Goal: Information Seeking & Learning: Understand process/instructions

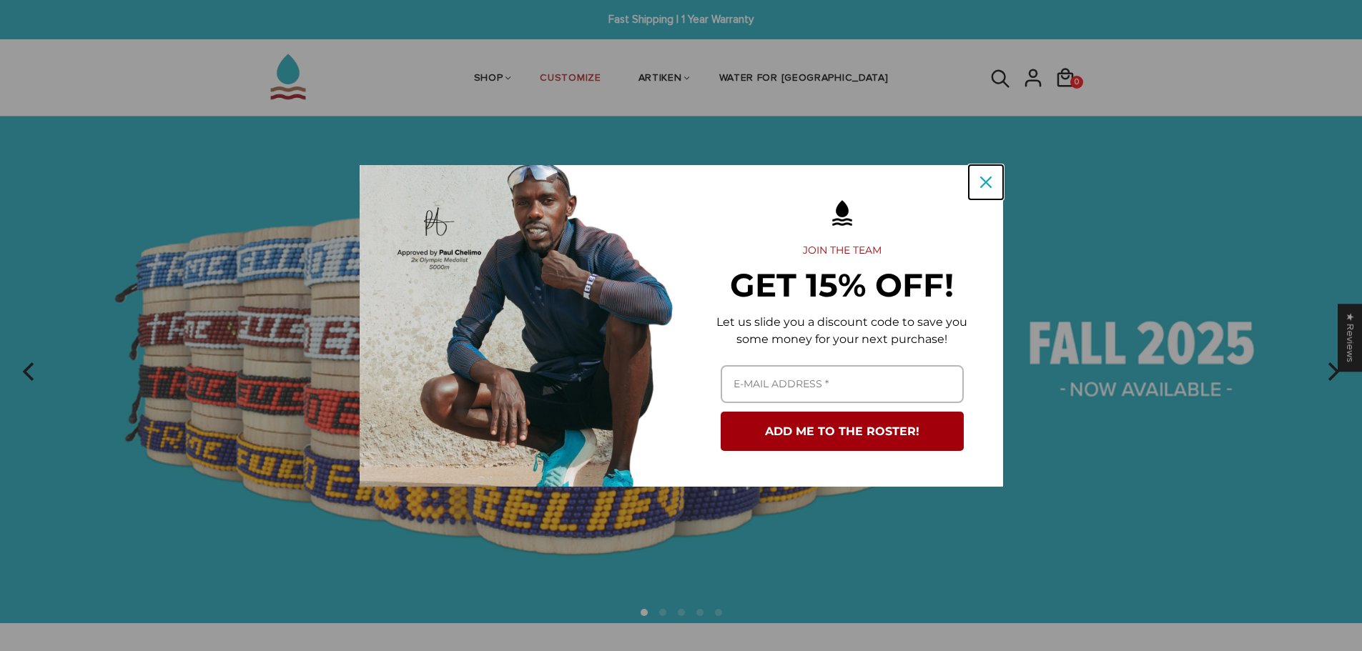
click at [988, 186] on icon "close icon" at bounding box center [985, 182] width 11 height 11
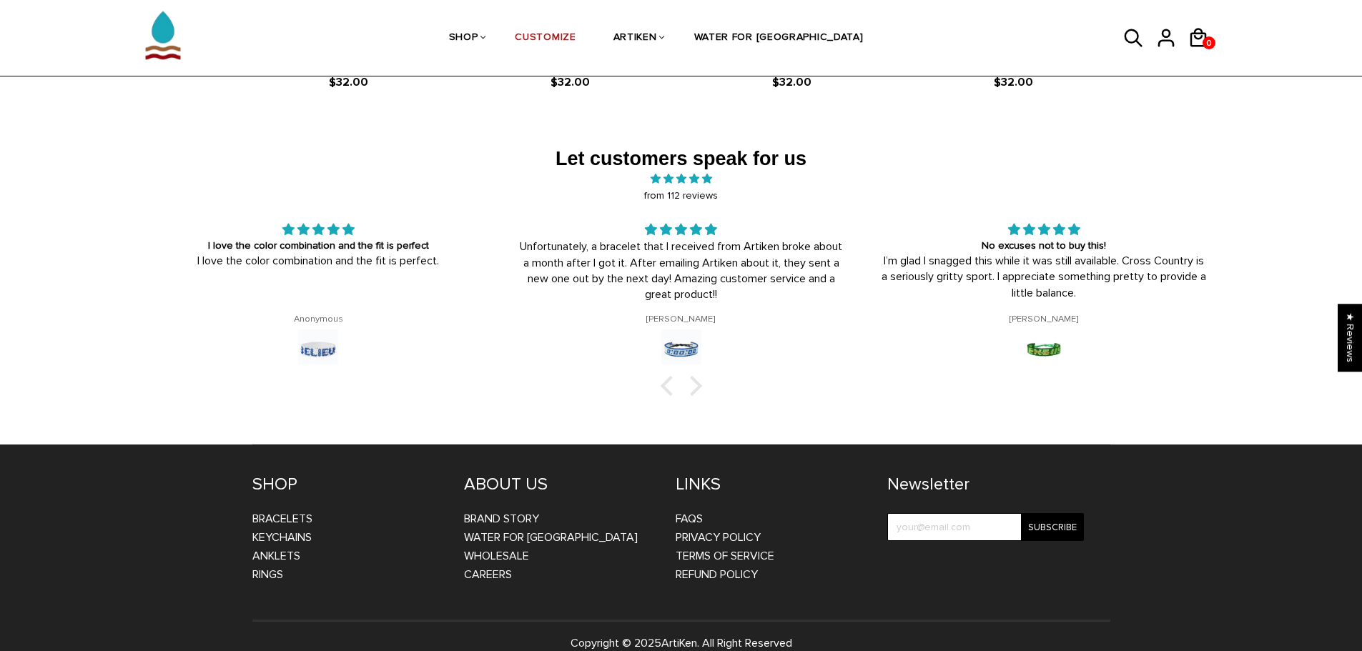
scroll to position [2370, 0]
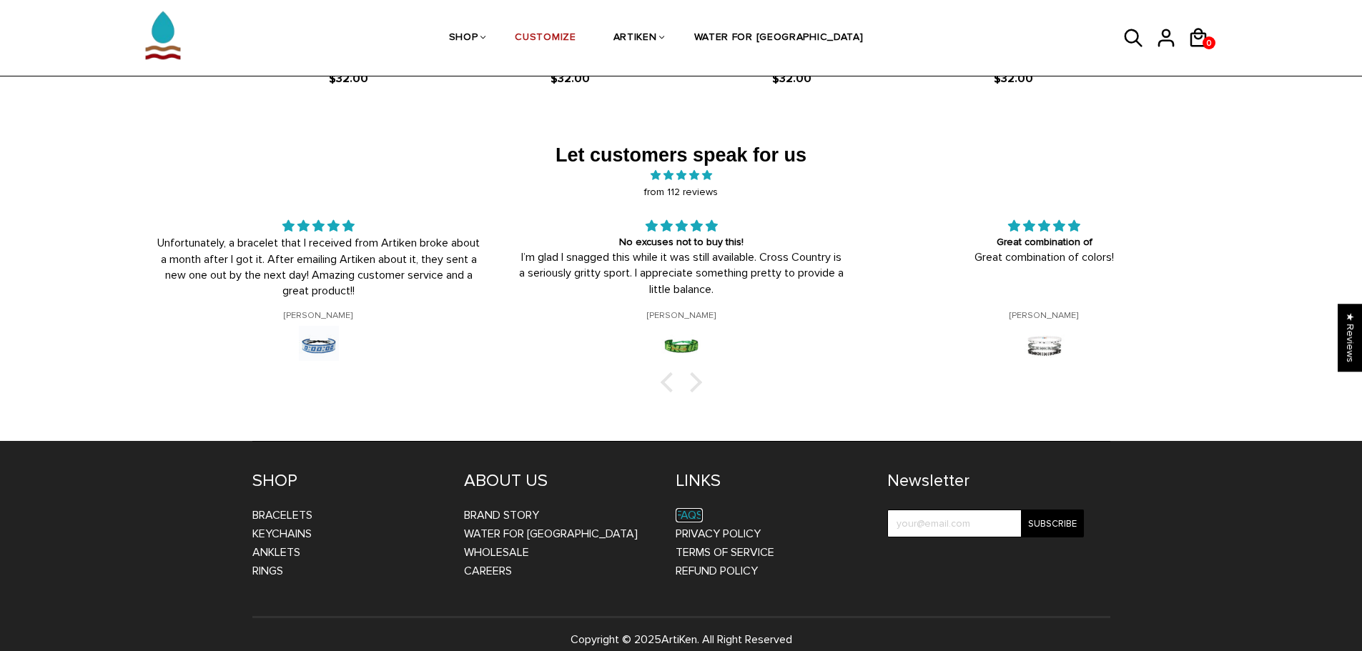
click at [696, 508] on link "FAQs" at bounding box center [689, 515] width 27 height 14
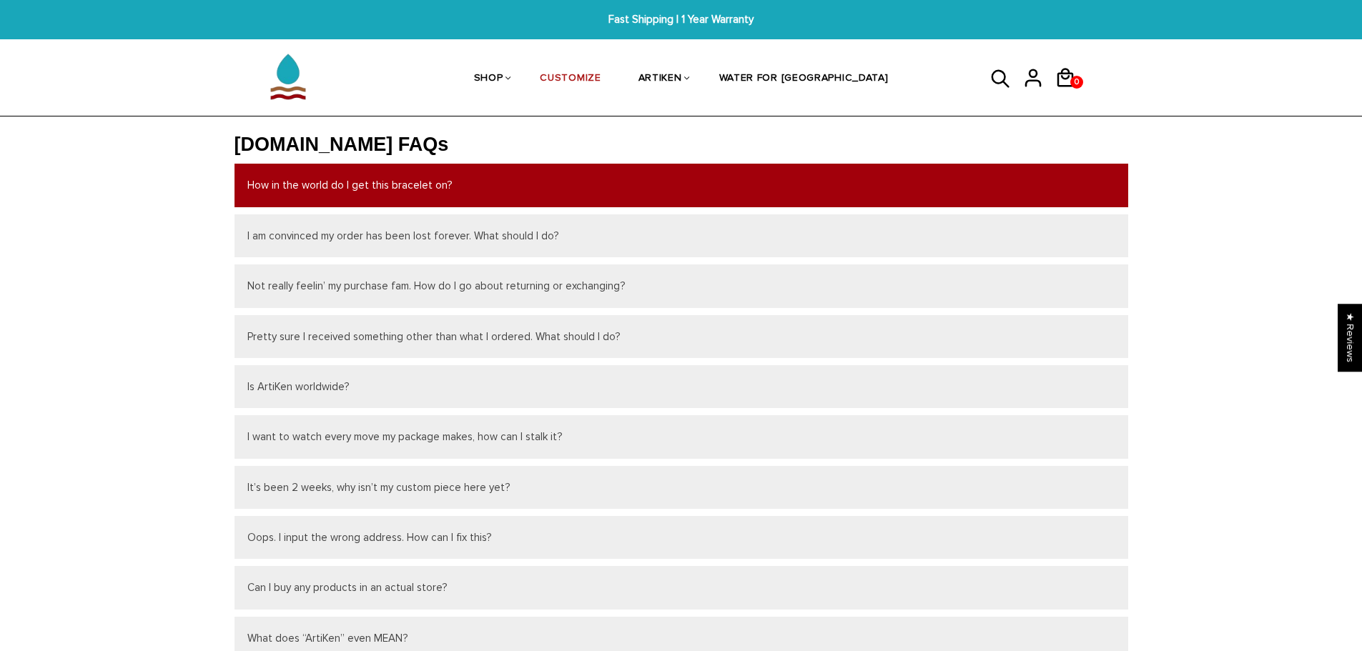
click at [385, 195] on button "How in the world do I get this bracelet on?" at bounding box center [682, 185] width 894 height 43
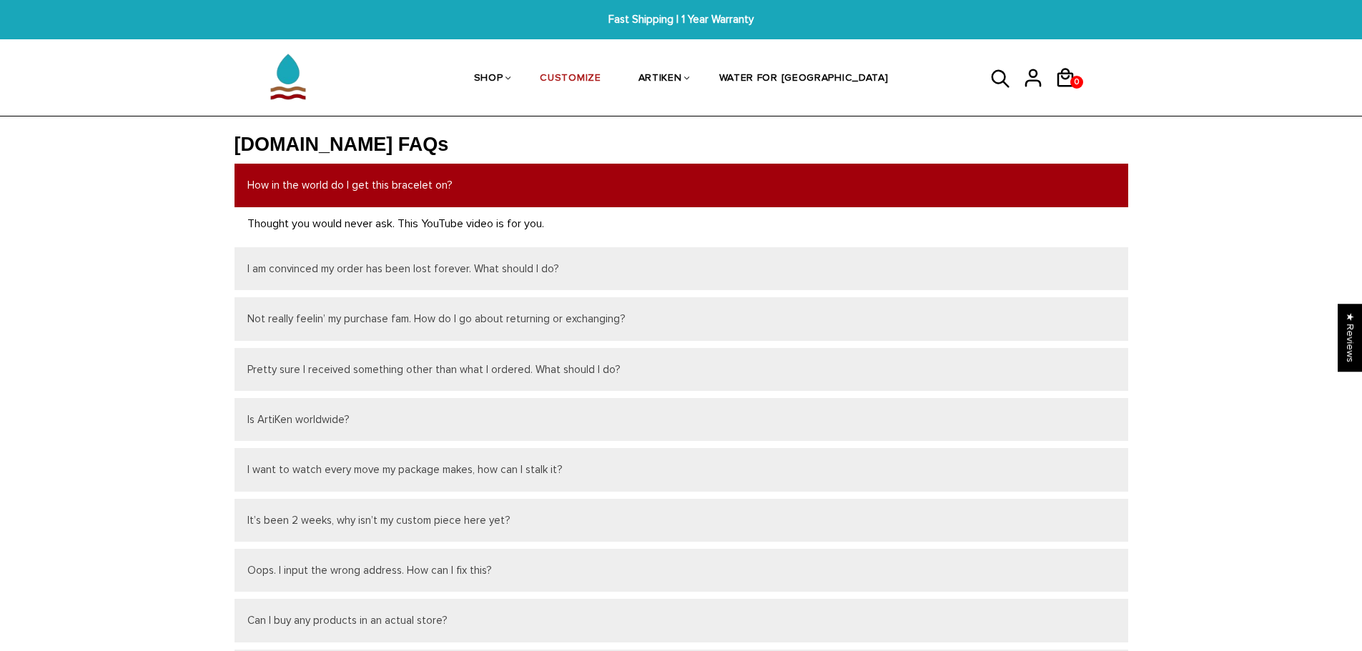
click at [475, 222] on p "Thought you would never ask. This YouTube video is for you." at bounding box center [681, 224] width 868 height 19
